Goal: Task Accomplishment & Management: Manage account settings

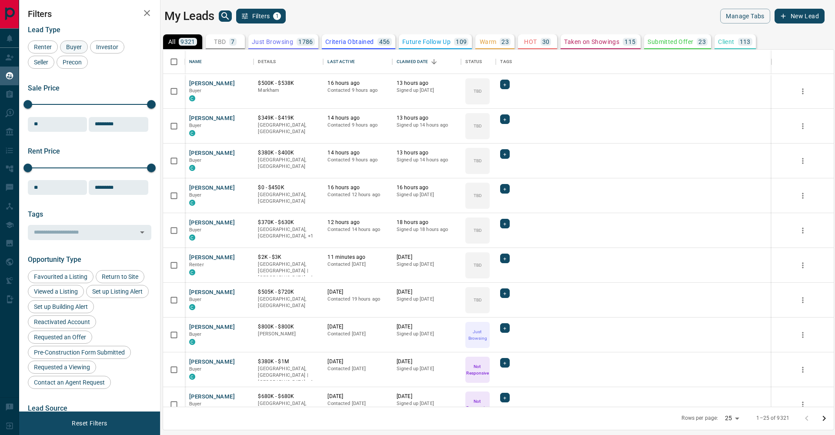
scroll to position [357, 670]
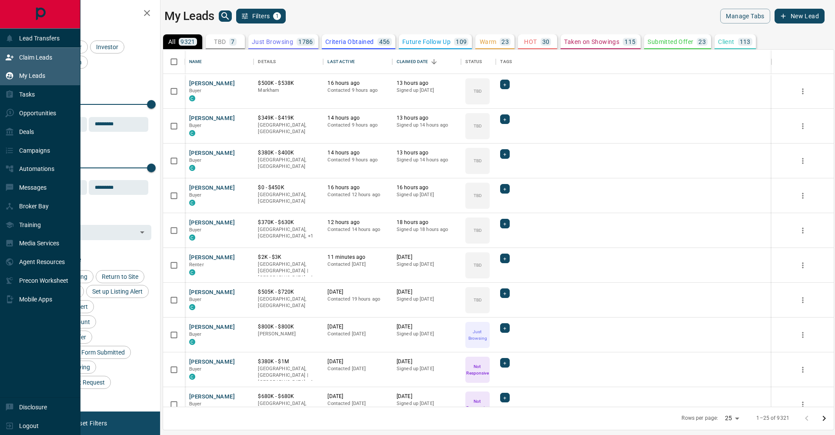
click at [14, 52] on div "Claim Leads" at bounding box center [28, 57] width 47 height 14
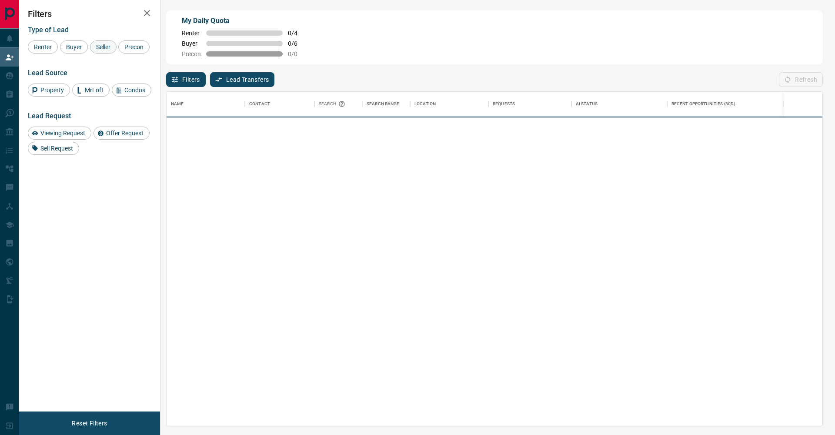
scroll to position [334, 655]
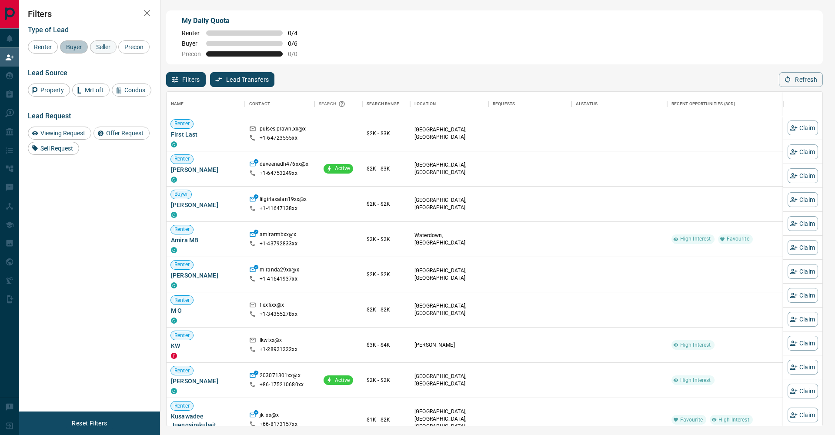
drag, startPoint x: 76, startPoint y: 47, endPoint x: 104, endPoint y: 47, distance: 28.3
click at [77, 47] on span "Buyer" at bounding box center [74, 46] width 22 height 7
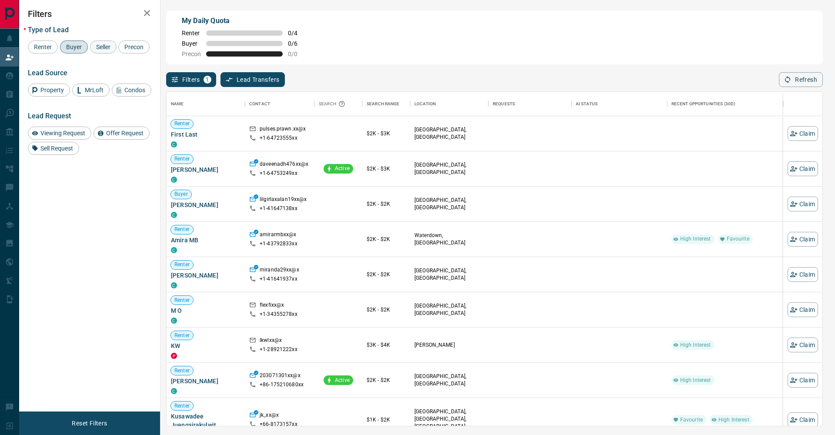
click at [104, 47] on span "Seller" at bounding box center [103, 46] width 20 height 7
click at [121, 50] on span "Precon" at bounding box center [133, 46] width 25 height 7
drag, startPoint x: 144, startPoint y: 14, endPoint x: 445, endPoint y: 29, distance: 301.2
click at [144, 14] on icon "button" at bounding box center [147, 13] width 10 height 10
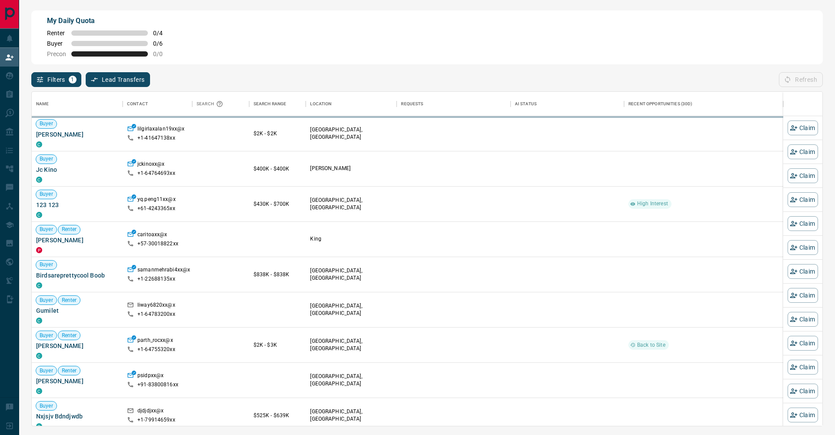
scroll to position [0, 0]
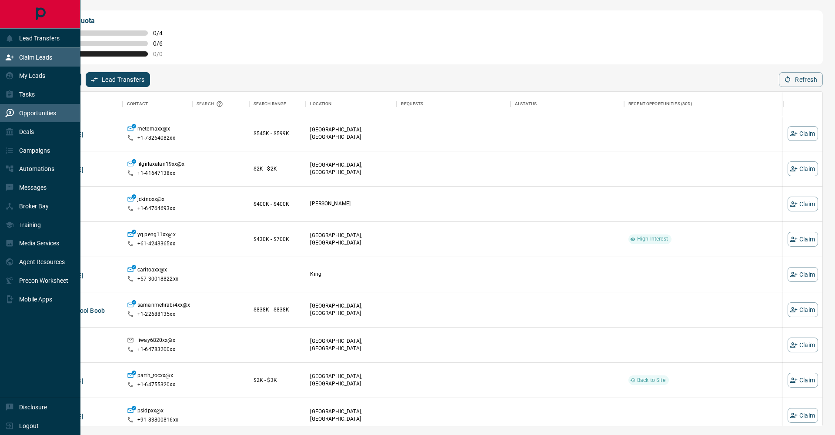
click at [33, 113] on p "Opportunities" at bounding box center [37, 113] width 37 height 7
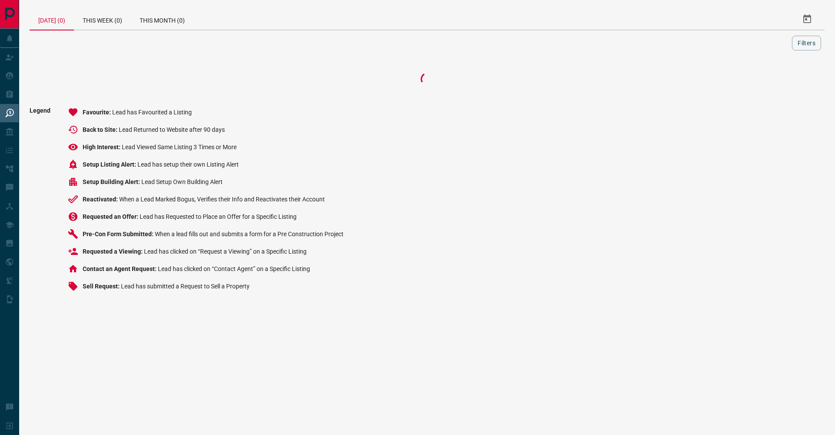
click at [834, 0] on html "Lead Transfers Claim Leads My Leads Tasks Opportunities Deals Campaigns Automat…" at bounding box center [417, 217] width 835 height 435
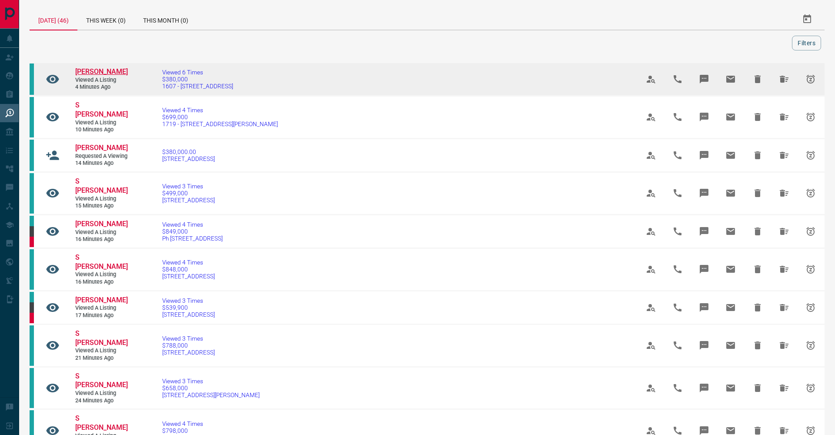
click at [104, 70] on span "[PERSON_NAME]" at bounding box center [101, 71] width 53 height 8
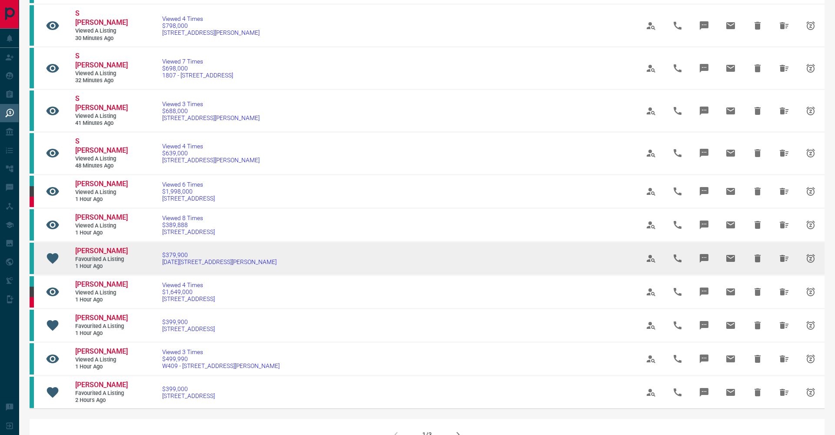
scroll to position [405, 0]
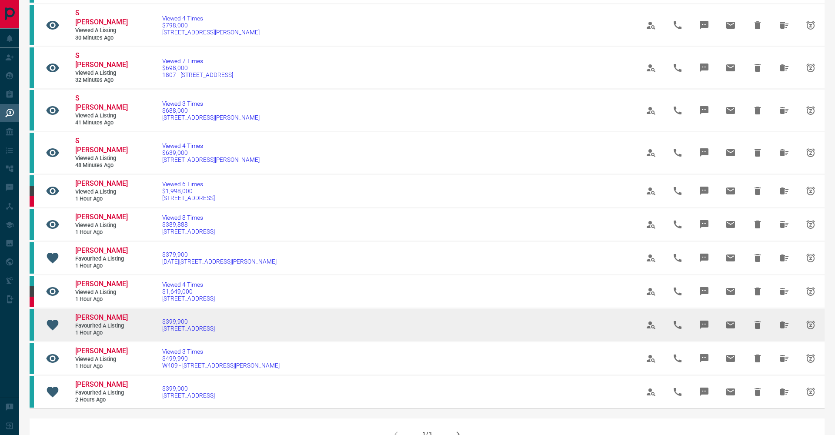
drag, startPoint x: 109, startPoint y: 292, endPoint x: 118, endPoint y: 283, distance: 12.6
click at [111, 346] on link "[PERSON_NAME]" at bounding box center [101, 350] width 52 height 9
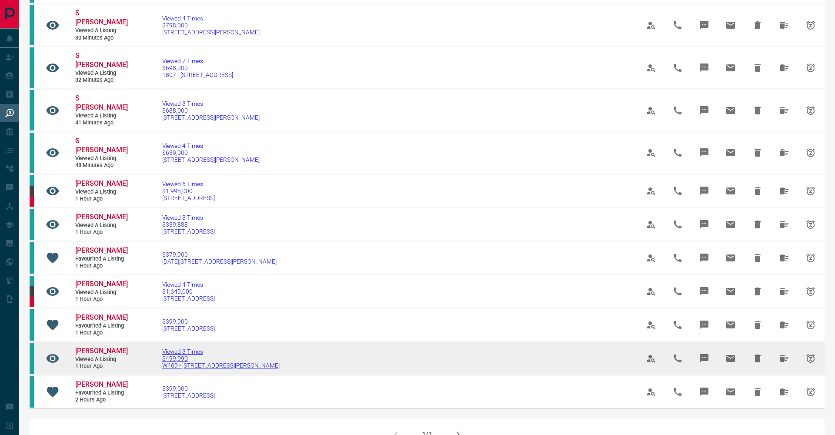
click at [183, 355] on span "$499,990" at bounding box center [220, 358] width 117 height 7
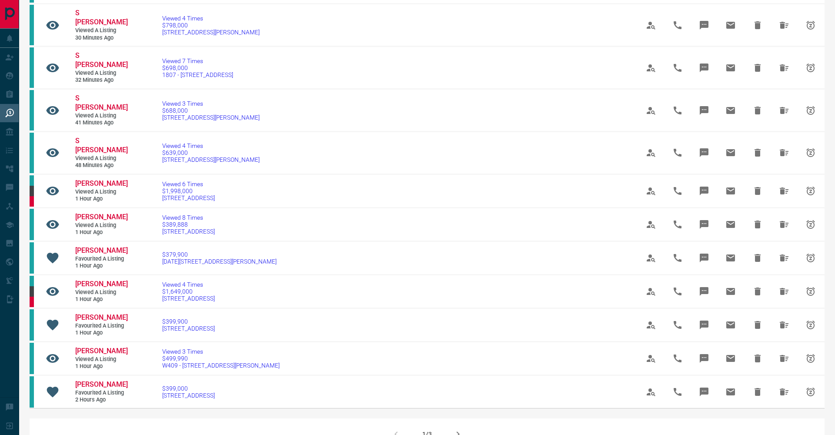
click at [454, 429] on icon "button" at bounding box center [457, 434] width 10 height 10
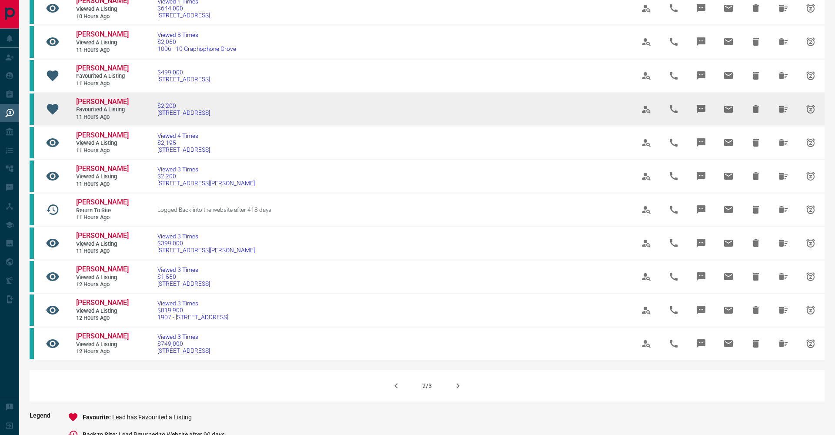
scroll to position [383, 0]
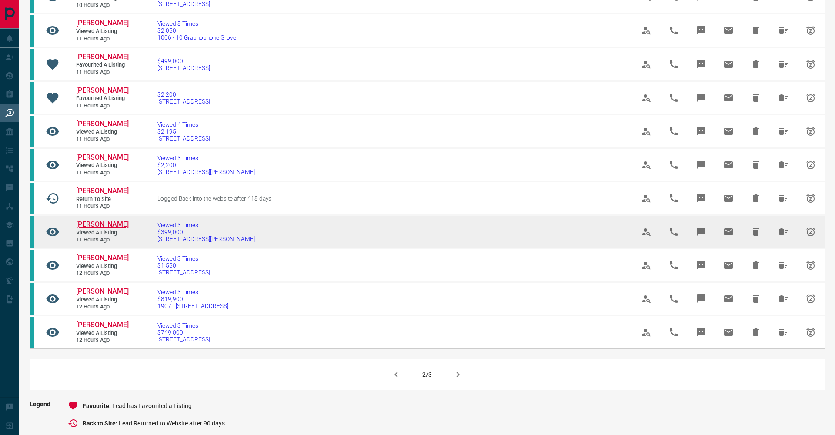
click at [105, 220] on span "[PERSON_NAME]" at bounding box center [102, 224] width 53 height 8
click at [170, 228] on span "$399,000" at bounding box center [205, 231] width 97 height 7
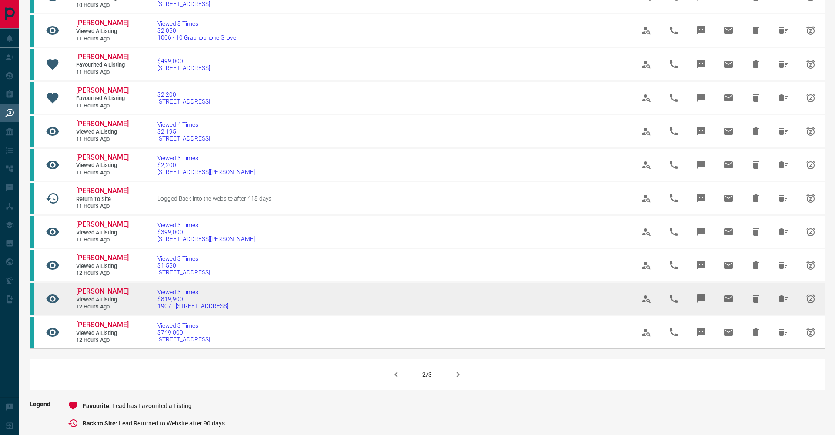
click at [96, 287] on span "[PERSON_NAME]" at bounding box center [102, 291] width 53 height 8
click at [172, 288] on span "Viewed 3 Times" at bounding box center [192, 291] width 71 height 7
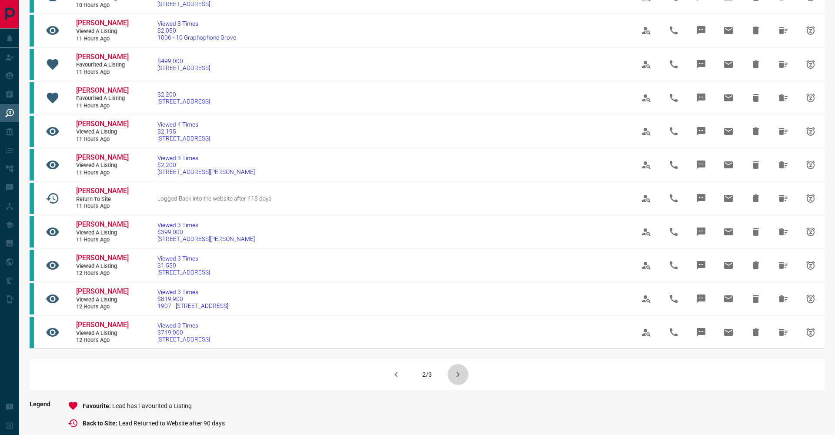
click at [457, 372] on icon "button" at bounding box center [457, 374] width 3 height 5
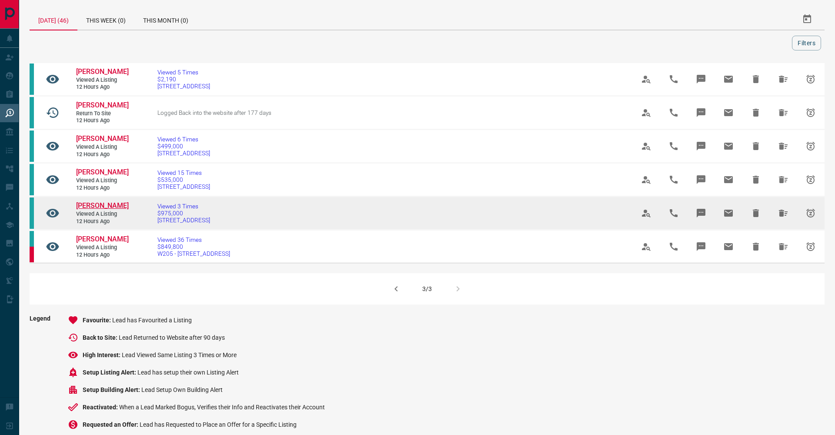
click at [89, 210] on span "[PERSON_NAME]" at bounding box center [102, 205] width 53 height 8
click at [185, 210] on span "Viewed 3 Times" at bounding box center [183, 206] width 53 height 7
